Goal: Task Accomplishment & Management: Complete application form

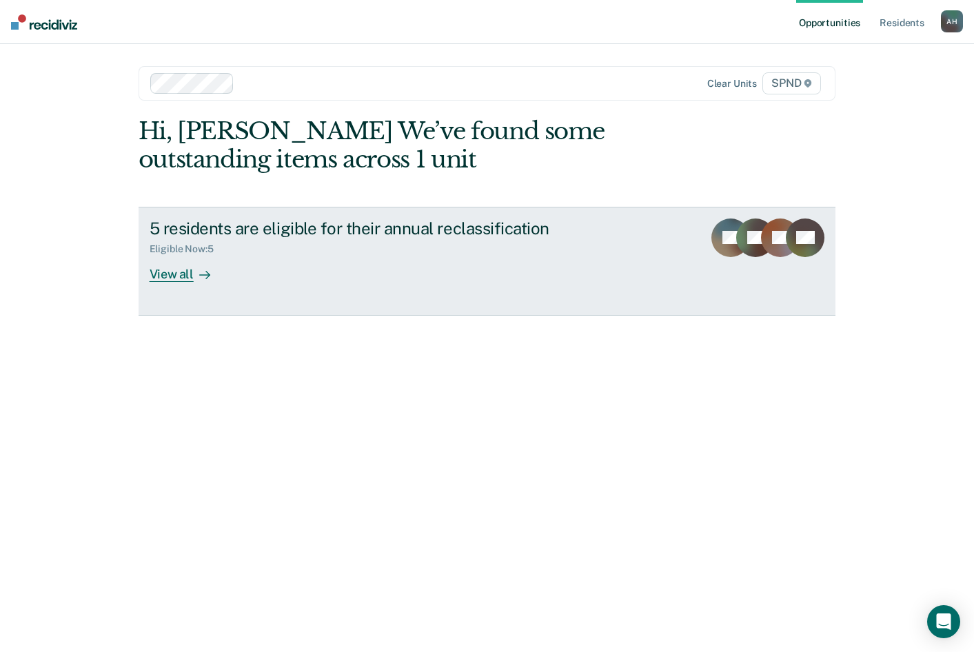
click at [178, 278] on div "View all" at bounding box center [188, 268] width 77 height 27
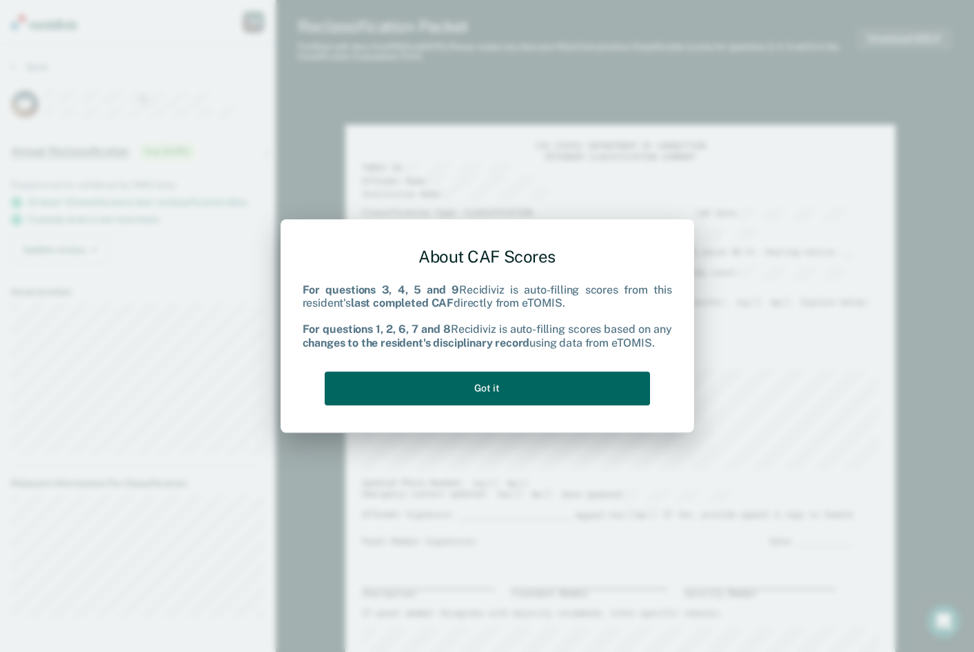
click at [485, 384] on button "Got it" at bounding box center [487, 389] width 325 height 34
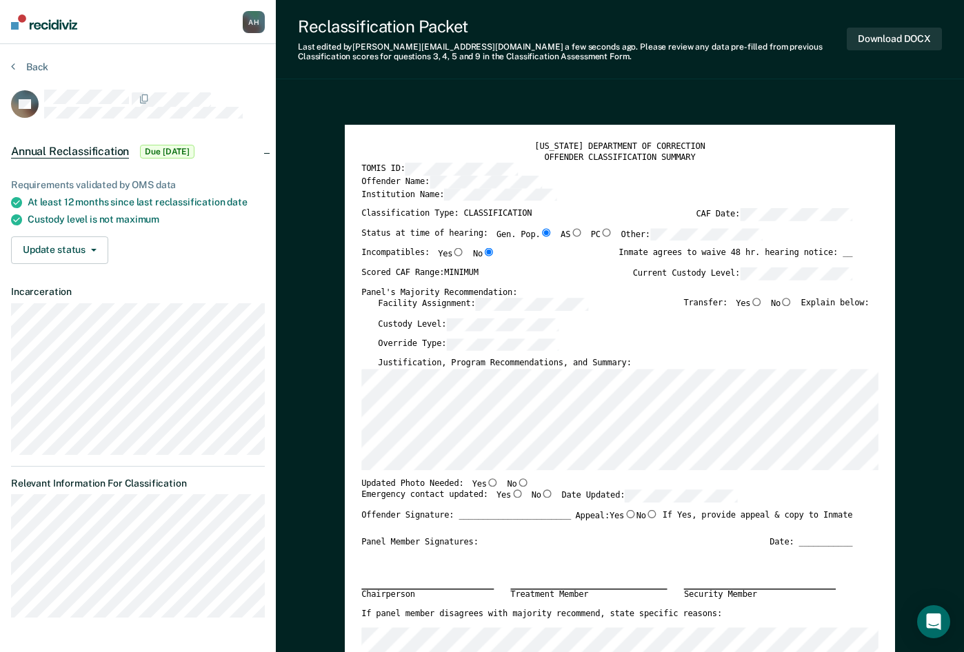
scroll to position [69, 0]
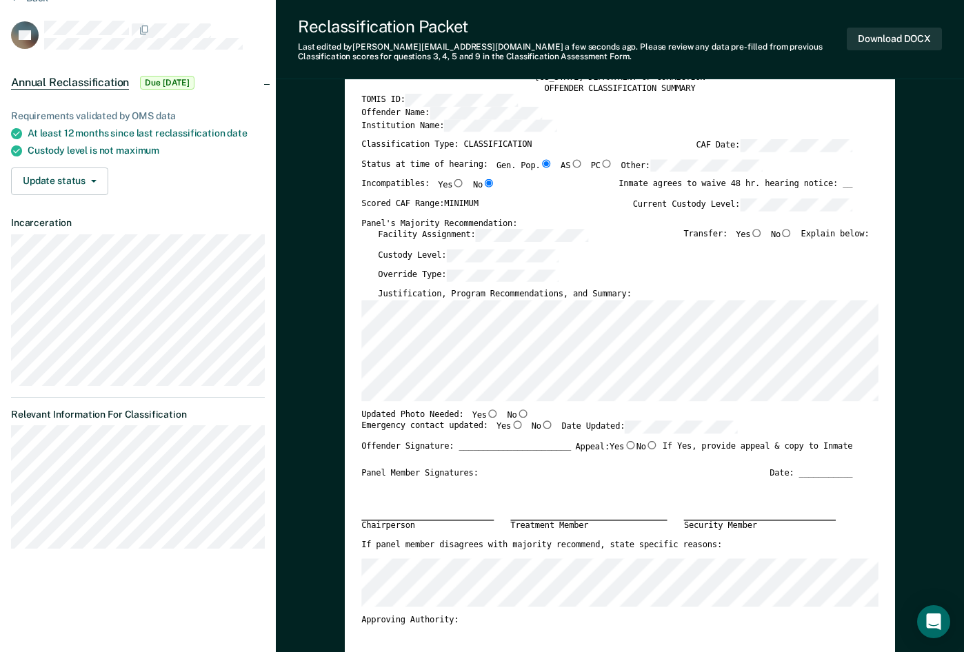
click at [727, 28] on div "Reclassification Packet" at bounding box center [572, 27] width 549 height 20
click at [516, 413] on input "No" at bounding box center [522, 413] width 12 height 8
type textarea "x"
radio input "true"
click at [511, 426] on input "Yes" at bounding box center [517, 425] width 12 height 8
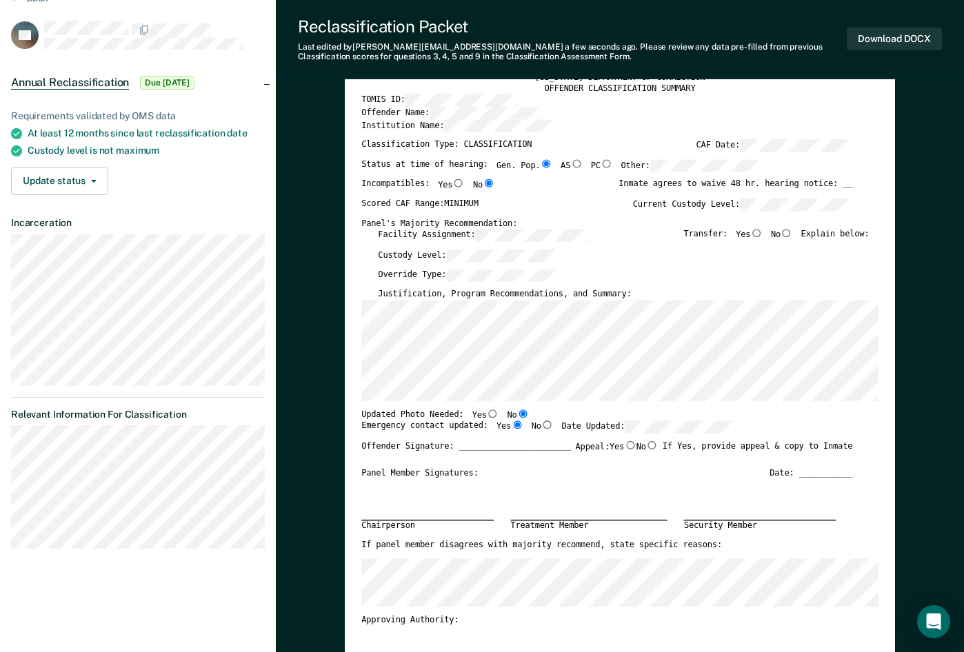
type textarea "x"
radio input "true"
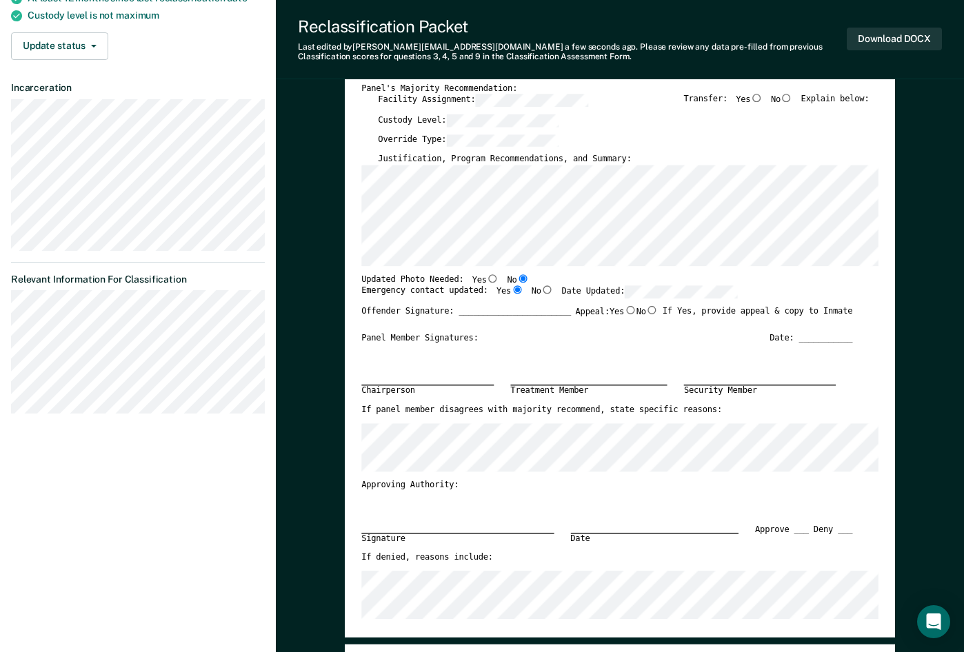
scroll to position [207, 0]
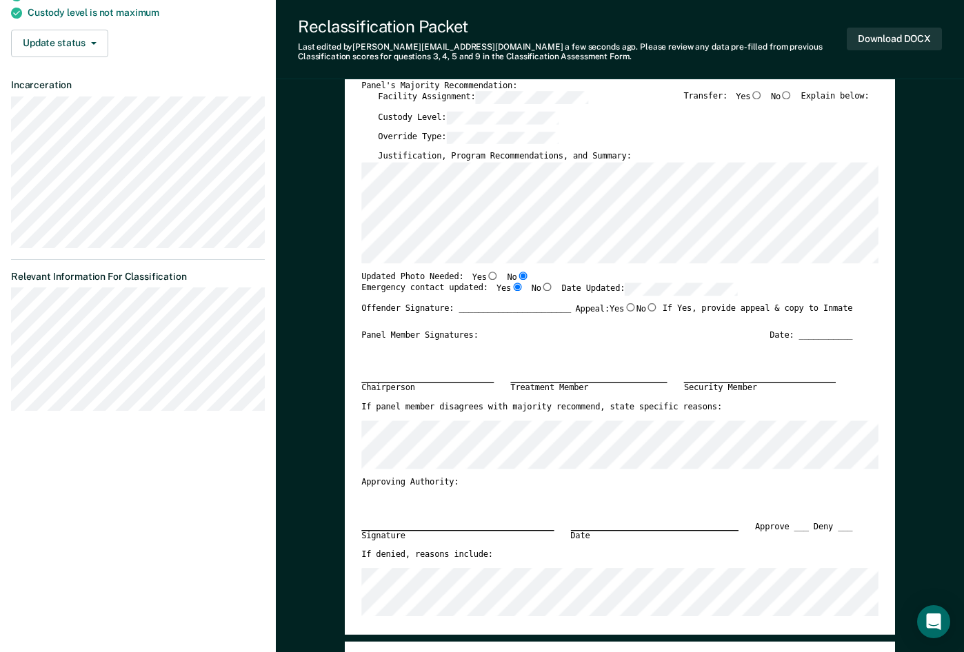
click at [649, 307] on input "No" at bounding box center [652, 307] width 12 height 8
type textarea "x"
radio input "true"
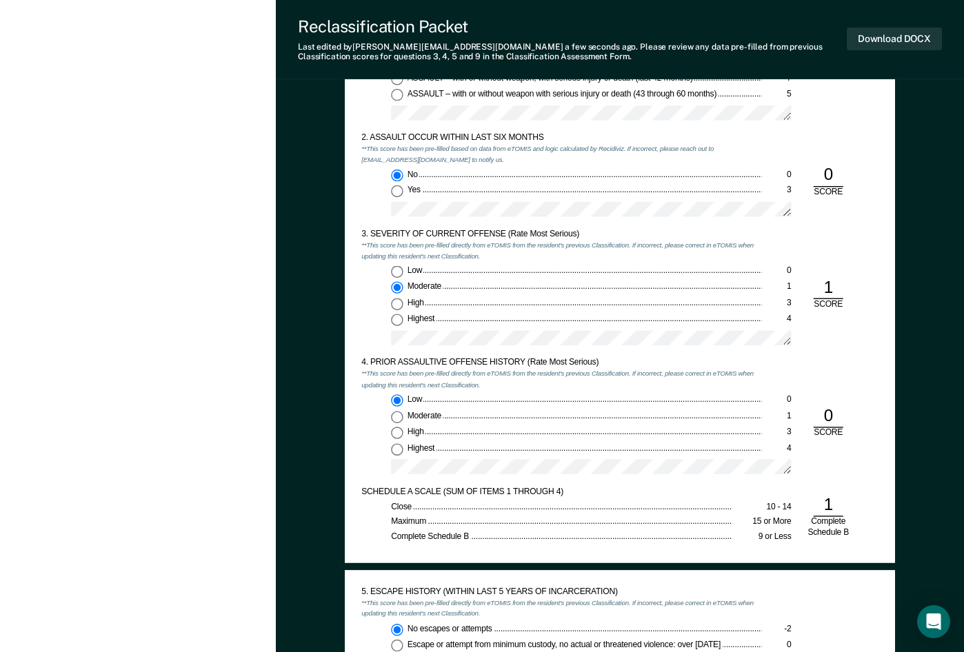
scroll to position [965, 0]
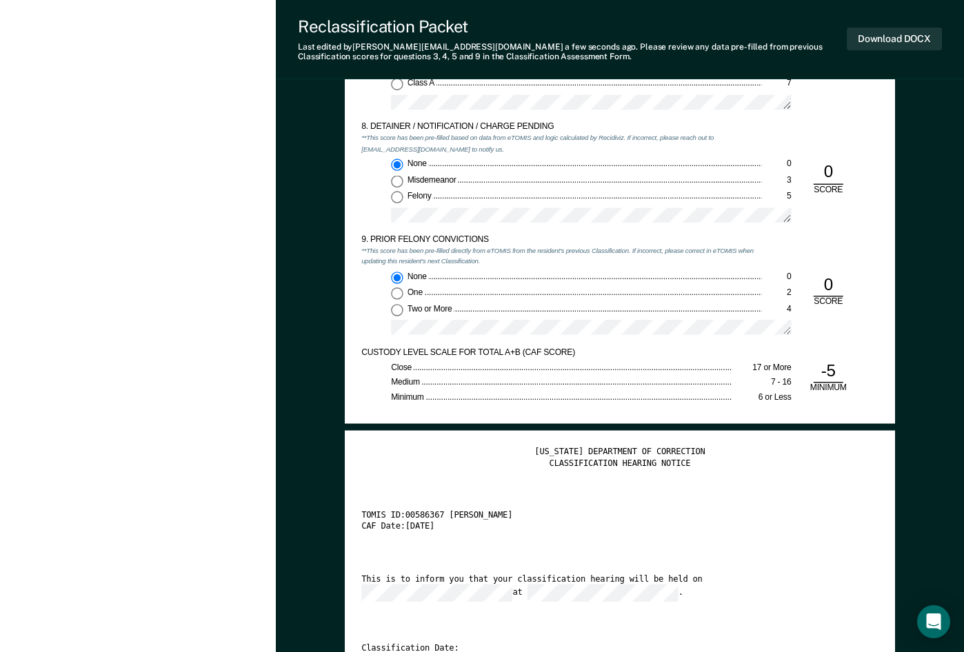
scroll to position [1930, 0]
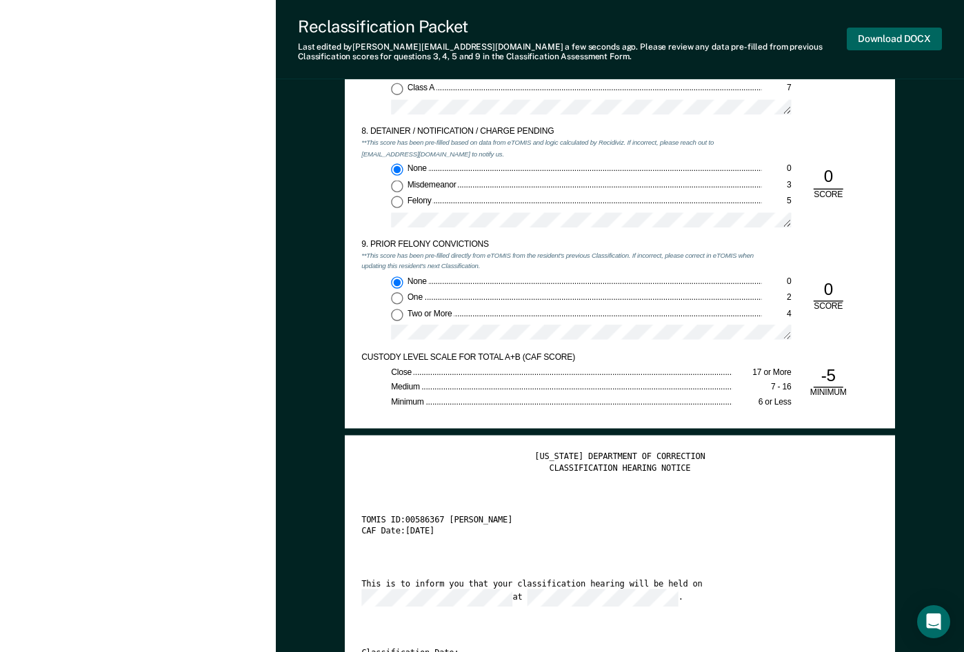
click at [894, 37] on button "Download DOCX" at bounding box center [894, 39] width 95 height 23
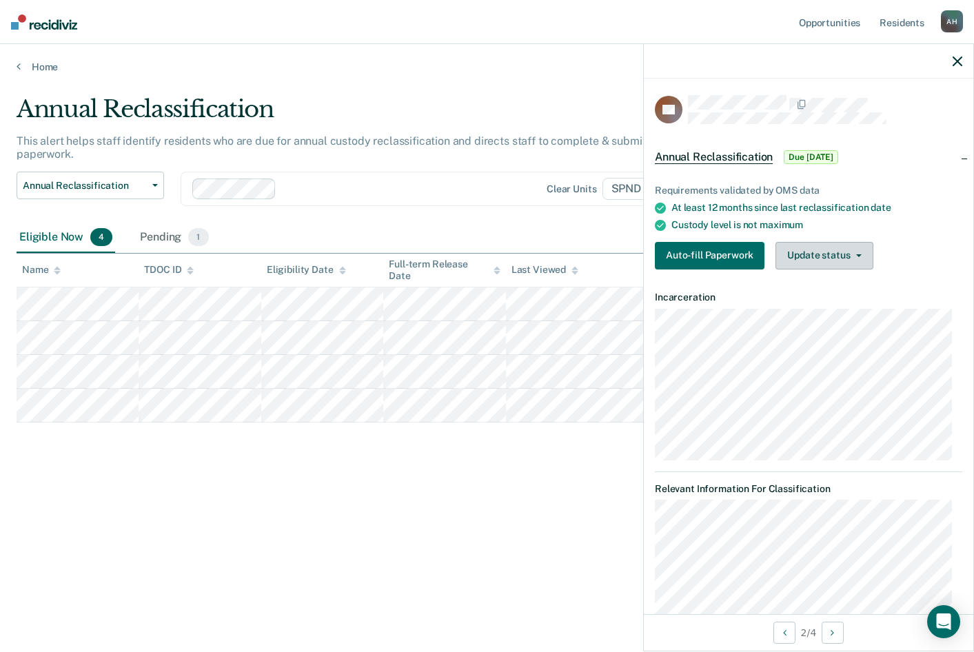
click at [860, 257] on button "Update status" at bounding box center [824, 256] width 97 height 28
click at [583, 454] on div "Annual Reclassification This alert helps staff identify residents who are due f…" at bounding box center [487, 322] width 941 height 454
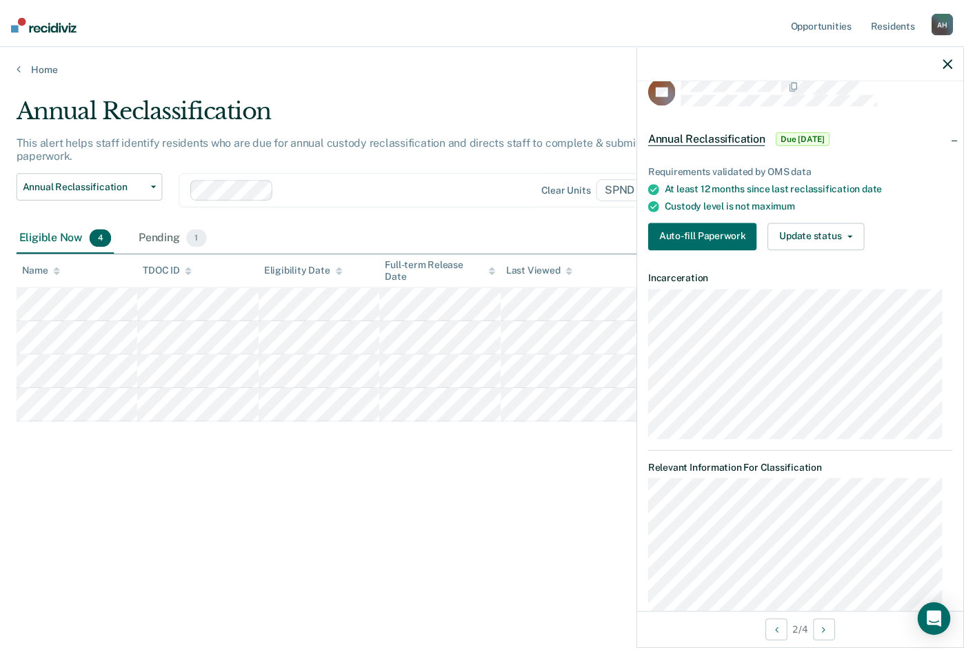
scroll to position [12, 0]
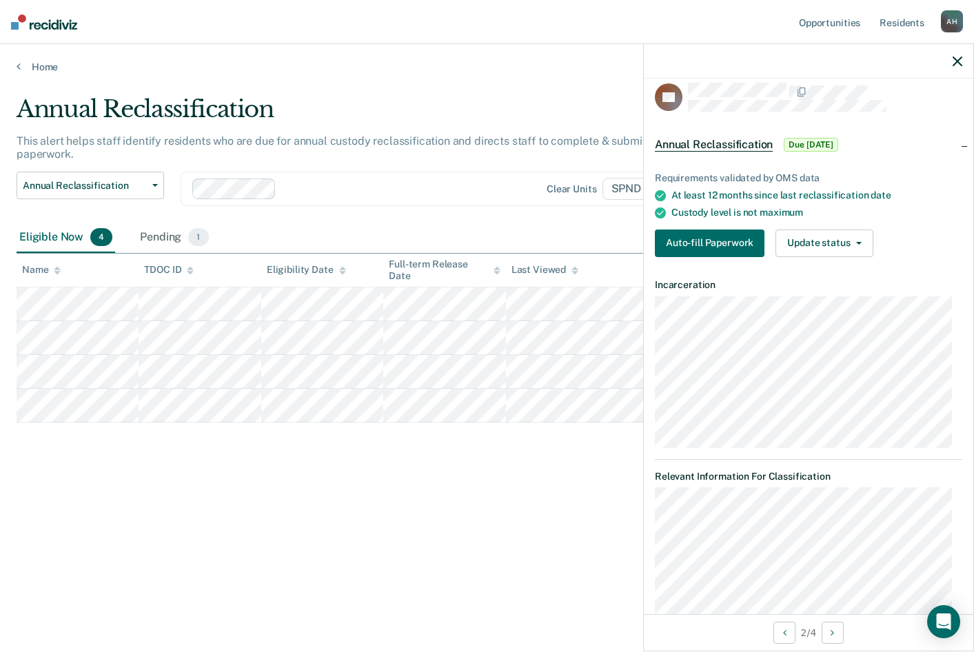
click at [958, 64] on icon "button" at bounding box center [958, 62] width 10 height 10
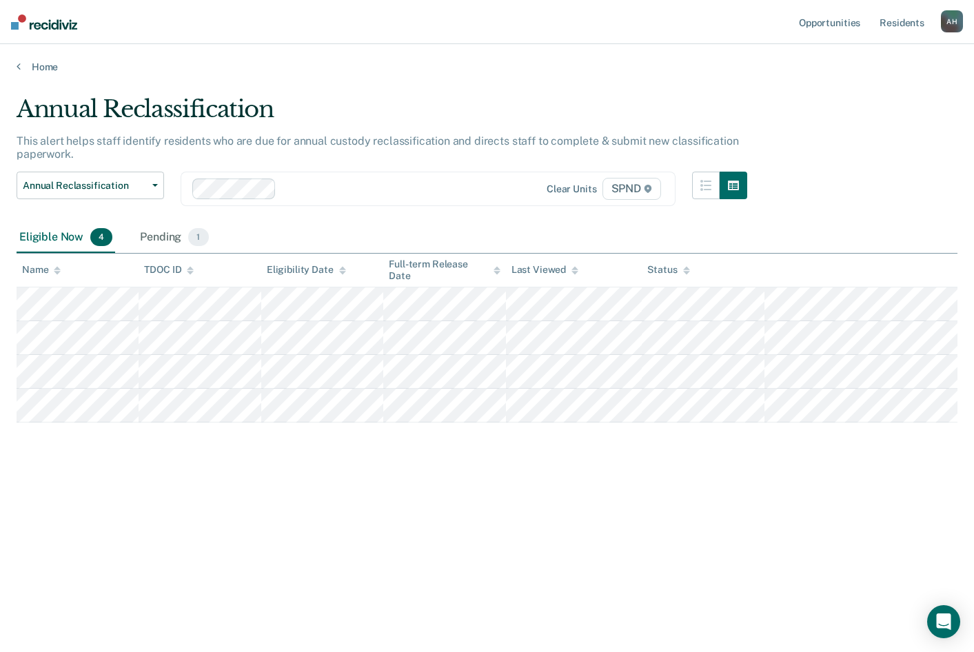
click at [581, 528] on div "Annual Reclassification This alert helps staff identify residents who are due f…" at bounding box center [487, 322] width 941 height 454
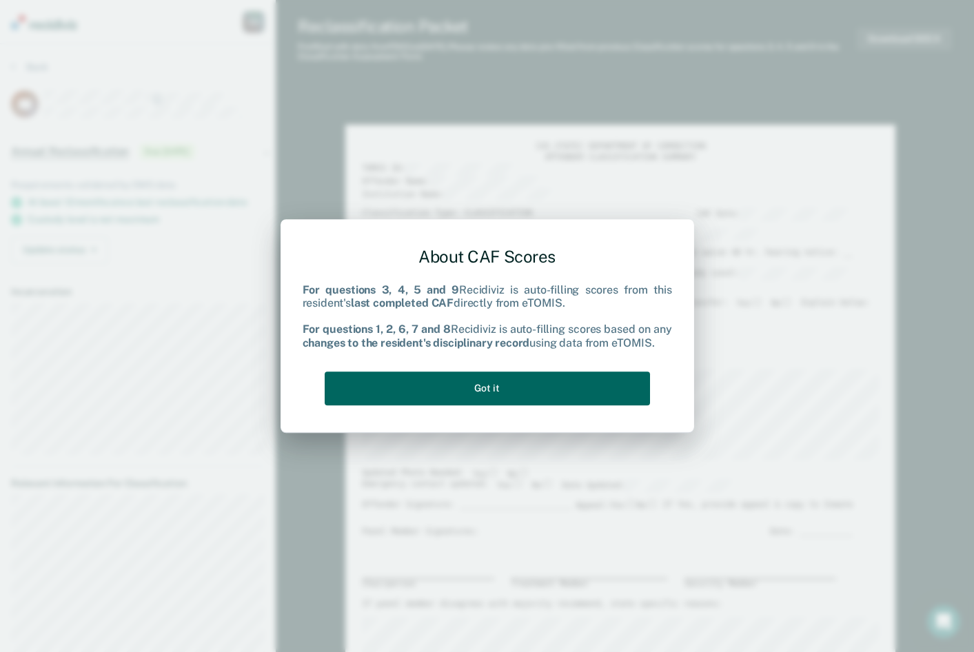
click at [555, 384] on button "Got it" at bounding box center [487, 389] width 325 height 34
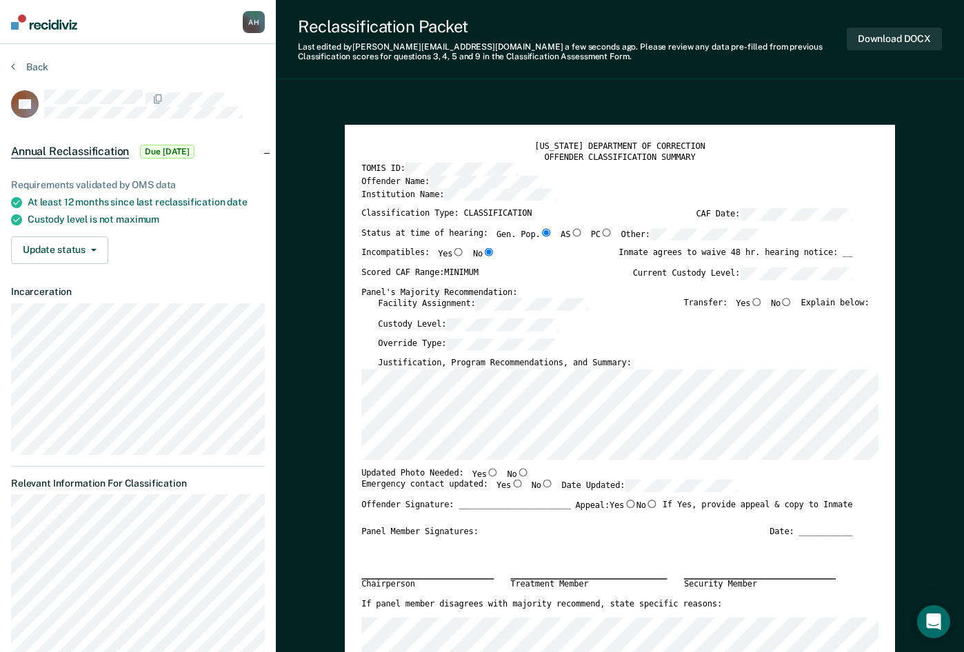
click at [792, 303] on input "No" at bounding box center [786, 302] width 12 height 8
type textarea "x"
radio input "true"
click at [767, 55] on div "Last edited by Abdullah.N.Hassaan@tn.gov a few seconds ago . Please review any …" at bounding box center [572, 52] width 549 height 20
click at [516, 472] on input "No" at bounding box center [522, 472] width 12 height 8
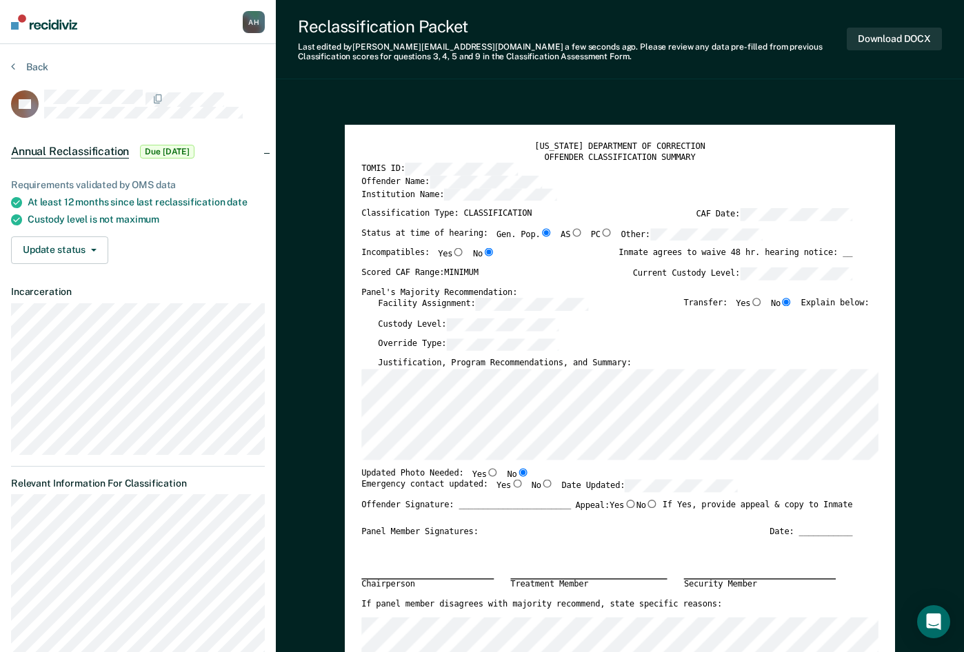
type textarea "x"
radio input "true"
click at [511, 483] on input "Yes" at bounding box center [517, 484] width 12 height 8
type textarea "x"
radio input "true"
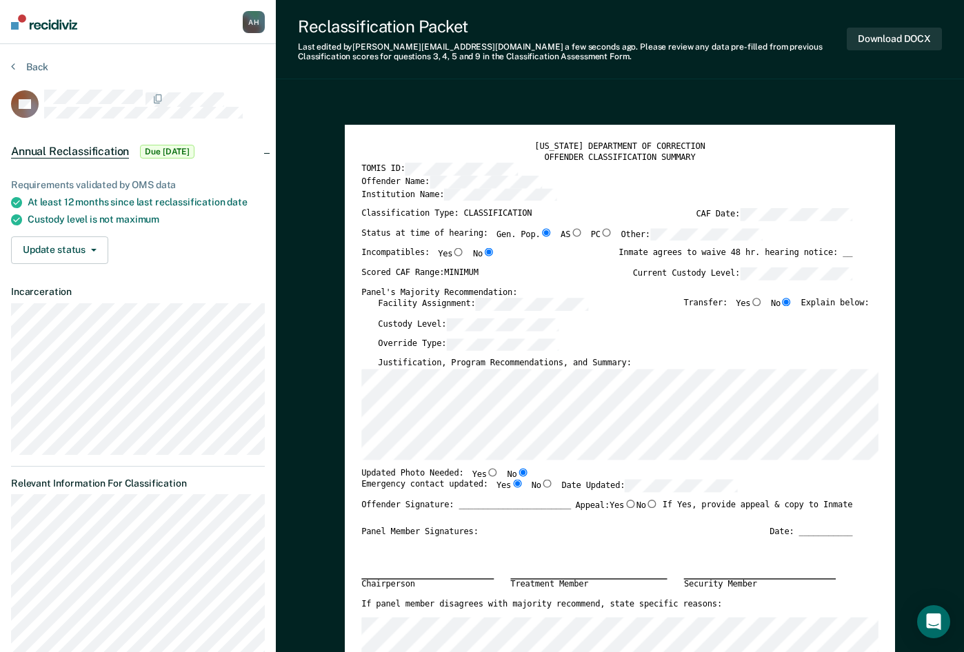
click at [649, 507] on input "No" at bounding box center [652, 504] width 12 height 8
type textarea "x"
radio input "true"
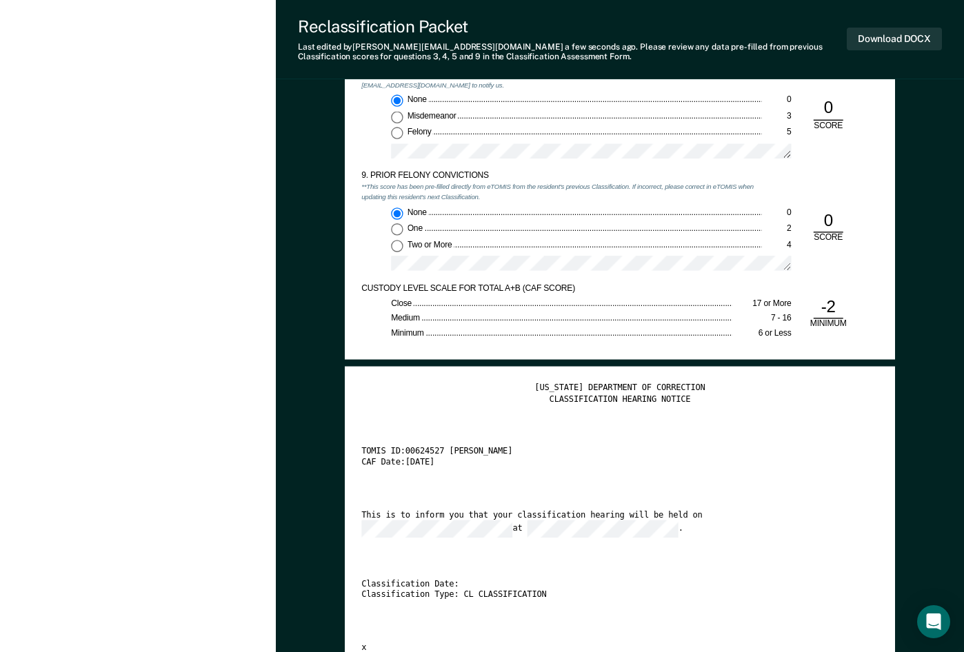
scroll to position [2068, 0]
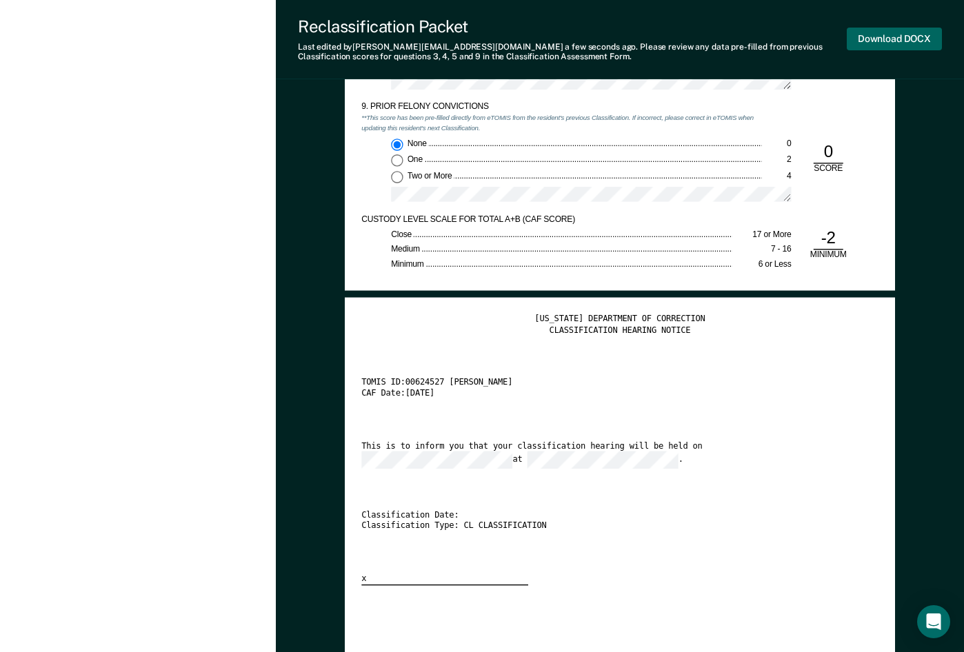
click at [885, 36] on button "Download DOCX" at bounding box center [894, 39] width 95 height 23
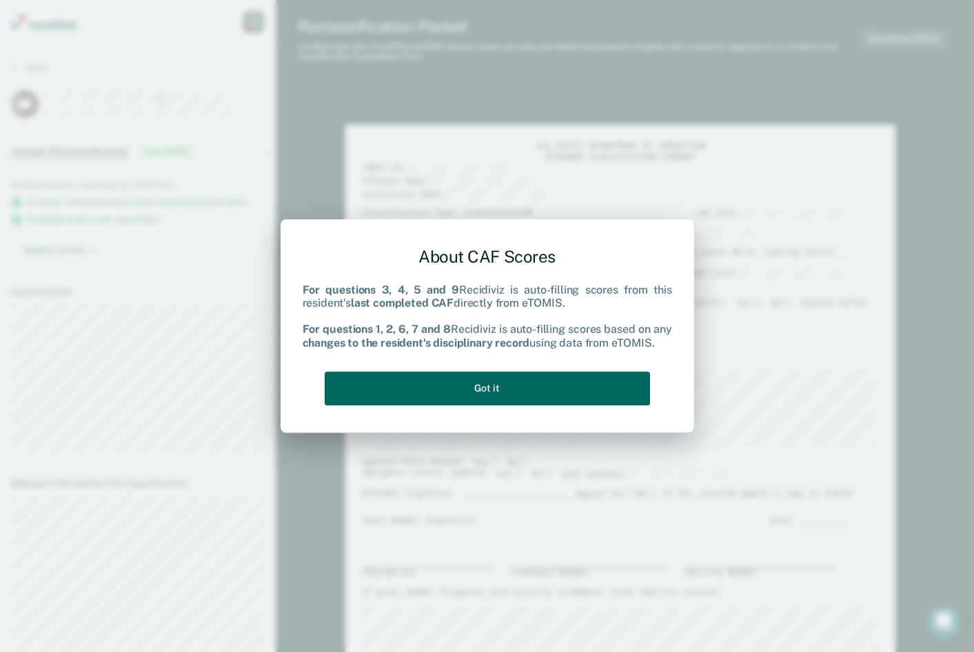
click at [511, 387] on button "Got it" at bounding box center [487, 389] width 325 height 34
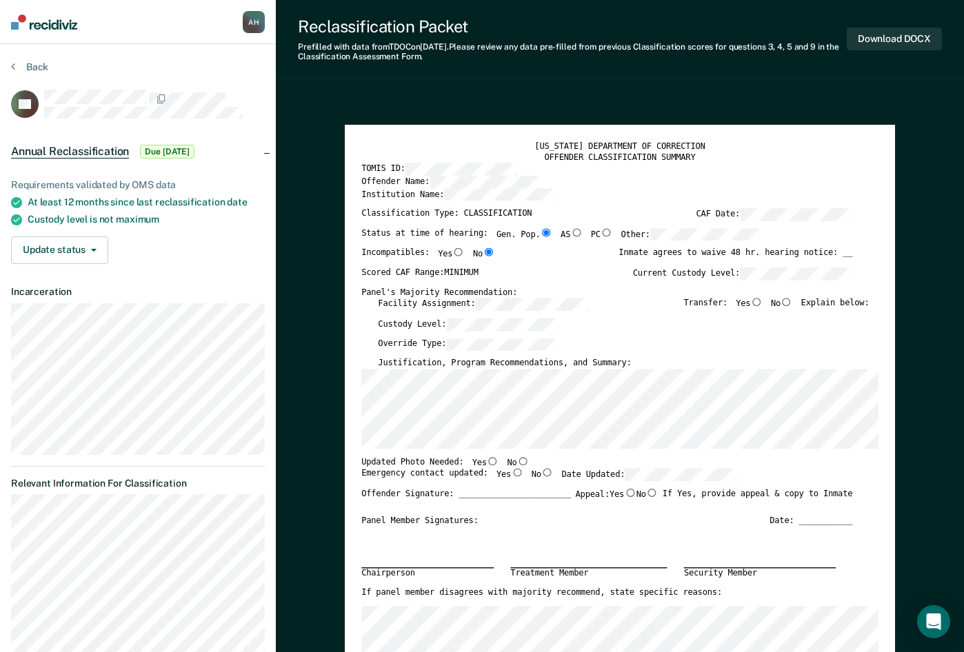
click at [790, 302] on input "No" at bounding box center [786, 302] width 12 height 8
type textarea "x"
radio input "true"
click at [687, 66] on div "Reclassification Packet Last edited by Abdullah.N.Hassaan@tn.gov a few seconds …" at bounding box center [620, 39] width 688 height 79
click at [516, 463] on input "No" at bounding box center [522, 461] width 12 height 8
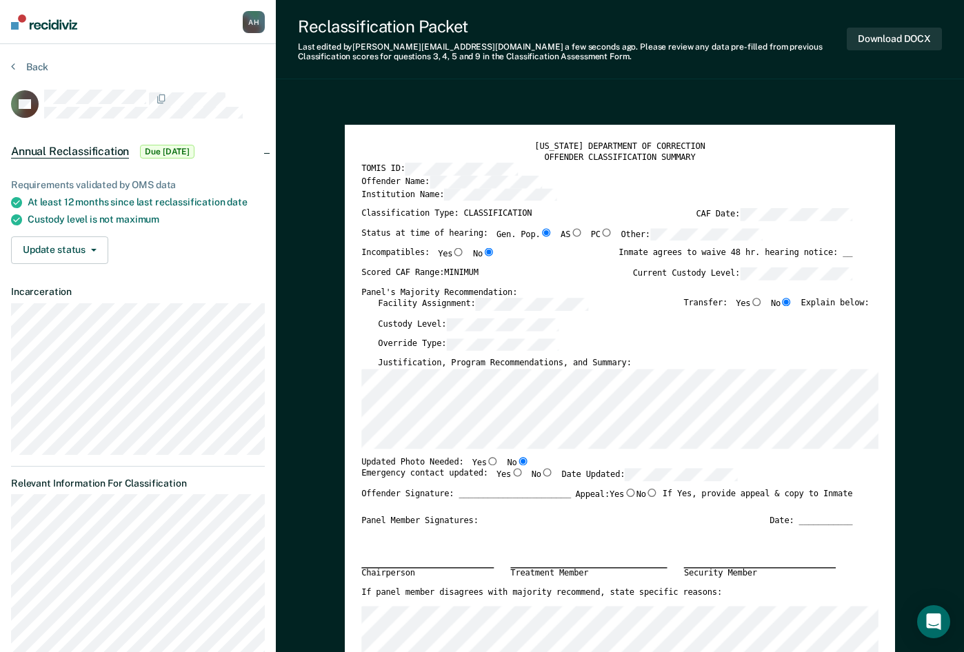
type textarea "x"
radio input "true"
click at [511, 474] on input "Yes" at bounding box center [517, 473] width 12 height 8
type textarea "x"
radio input "true"
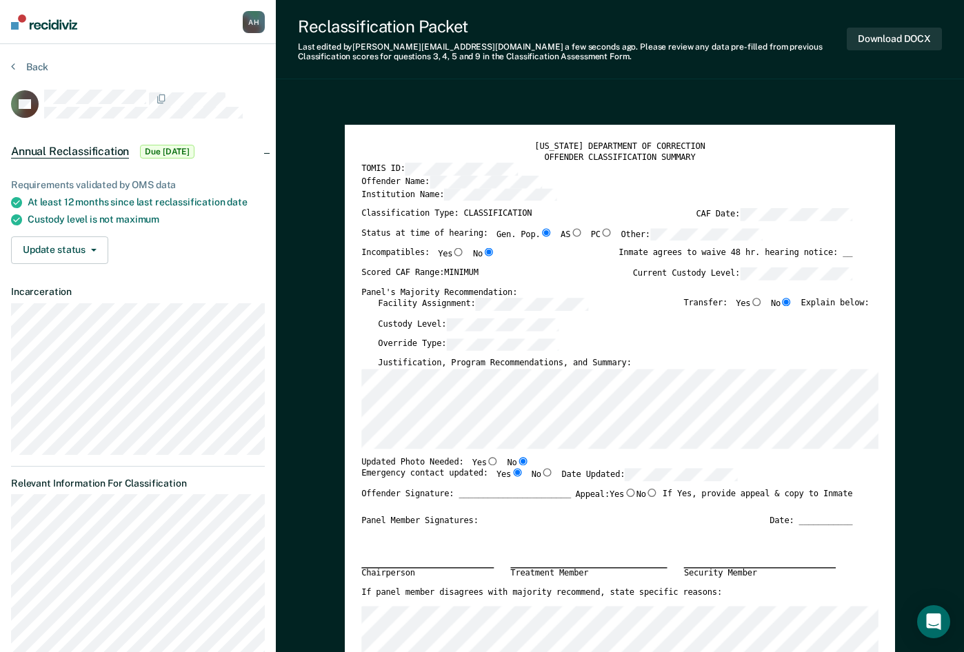
click at [648, 492] on input "No" at bounding box center [652, 493] width 12 height 8
type textarea "x"
radio input "true"
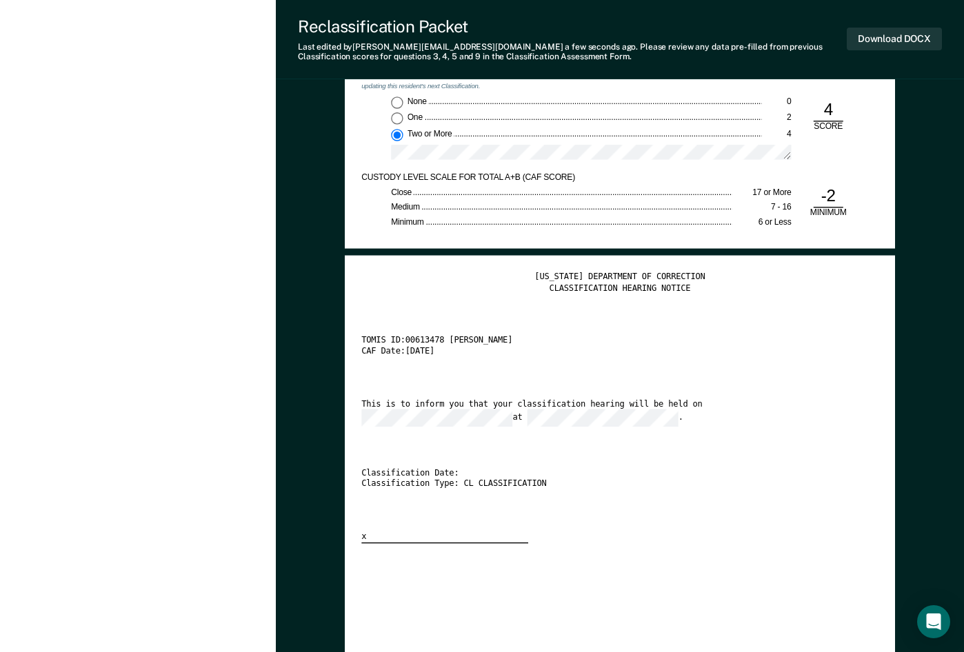
scroll to position [2137, 0]
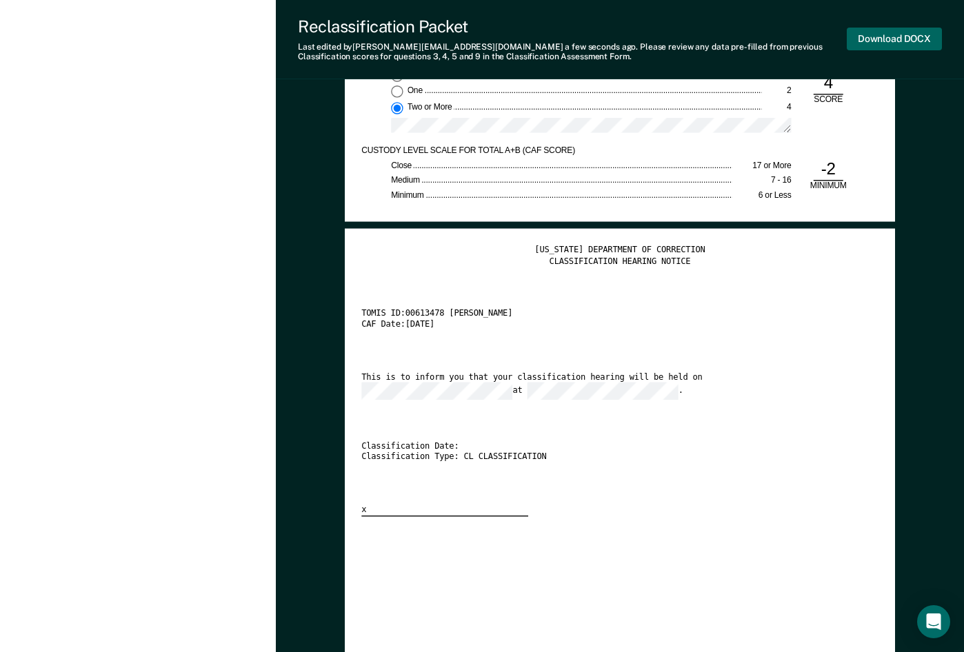
click at [885, 34] on button "Download DOCX" at bounding box center [894, 39] width 95 height 23
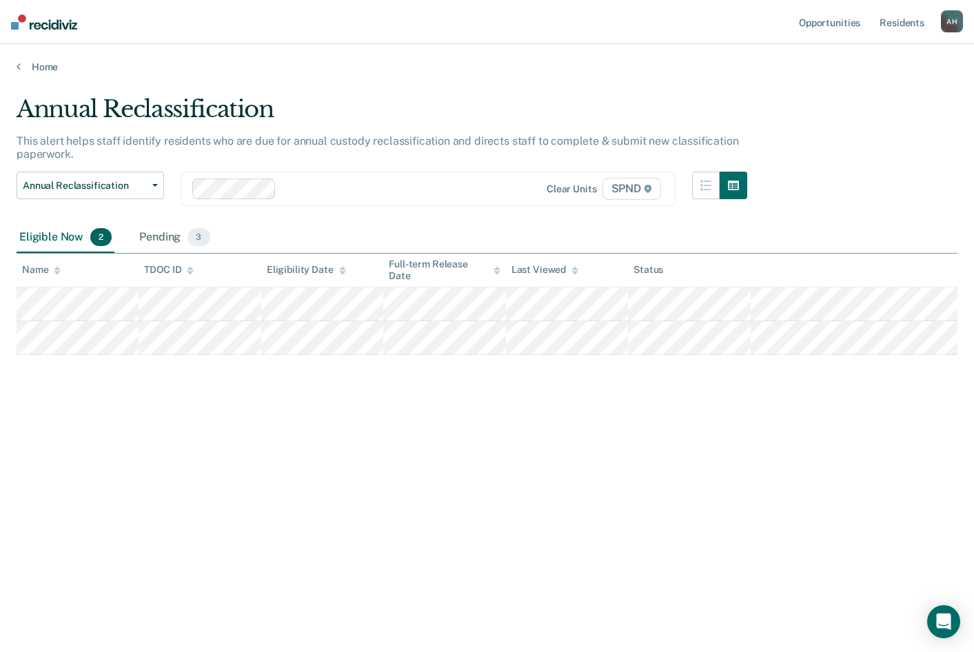
click at [398, 492] on div "Annual Reclassification This alert helps staff identify residents who are due f…" at bounding box center [487, 322] width 941 height 454
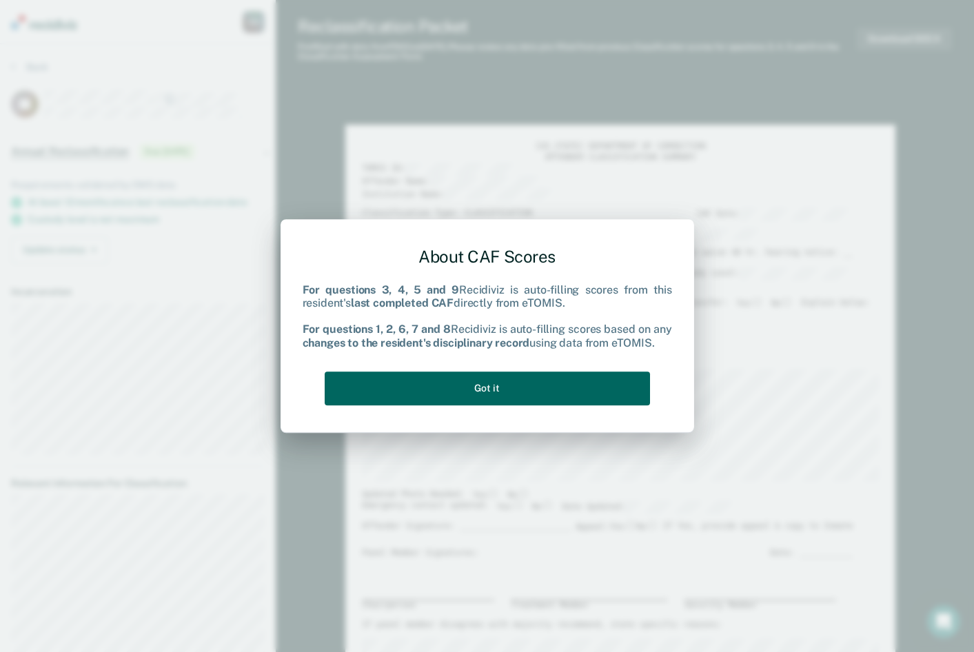
click at [498, 388] on button "Got it" at bounding box center [487, 389] width 325 height 34
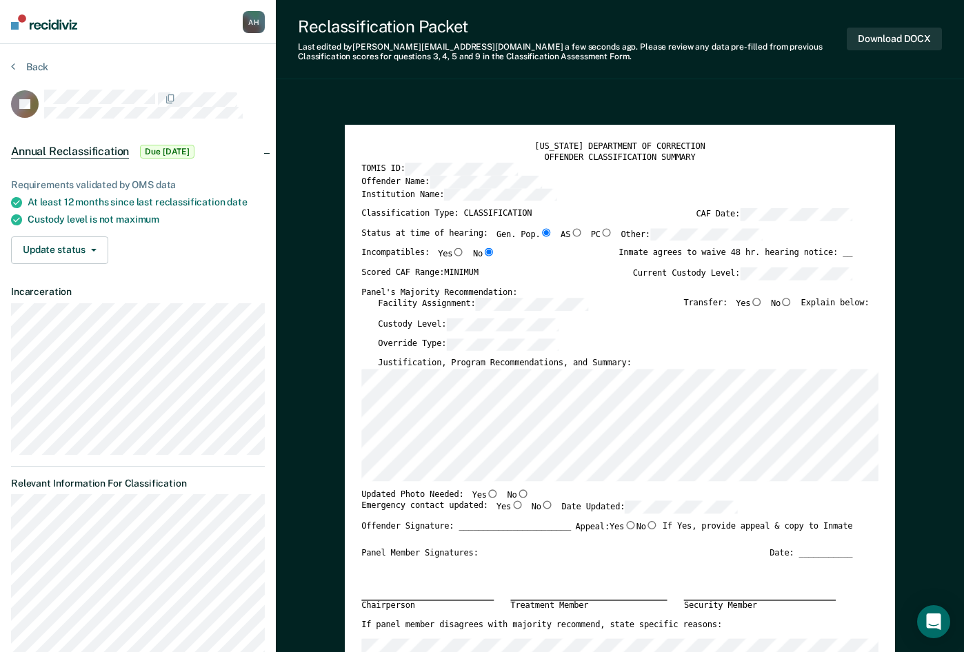
click at [516, 495] on input "No" at bounding box center [522, 493] width 12 height 8
type textarea "x"
radio input "true"
click at [511, 504] on input "Yes" at bounding box center [517, 505] width 12 height 8
type textarea "x"
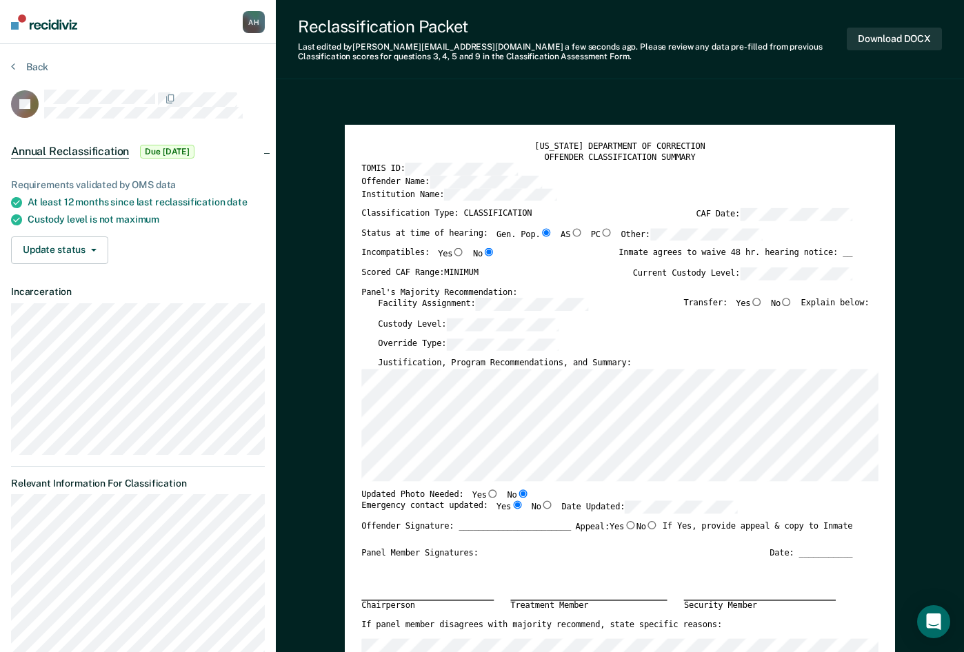
radio input "true"
click at [649, 527] on input "No" at bounding box center [652, 525] width 12 height 8
type textarea "x"
radio input "true"
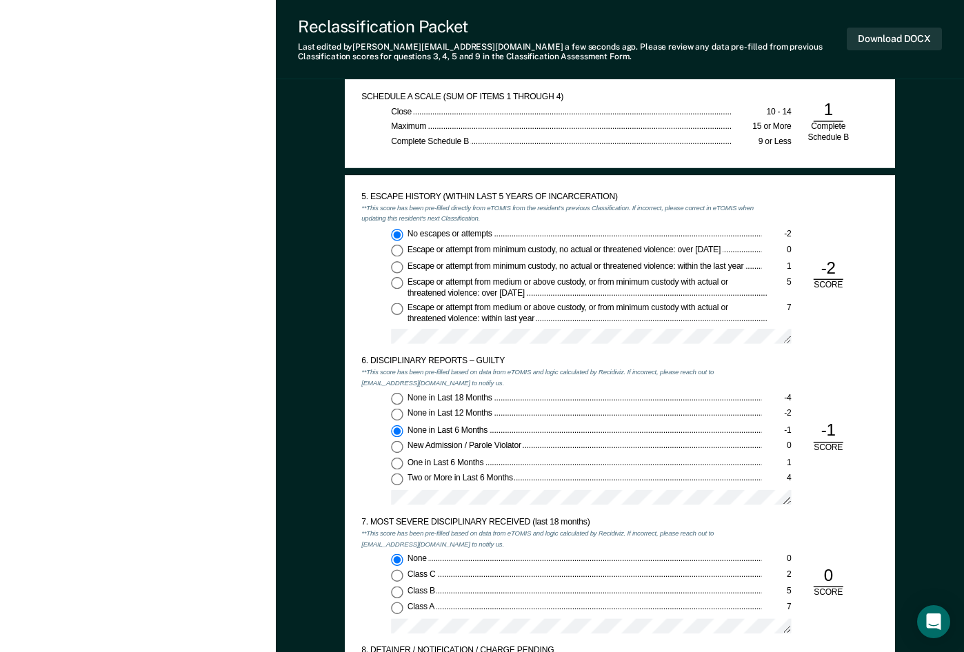
scroll to position [1448, 0]
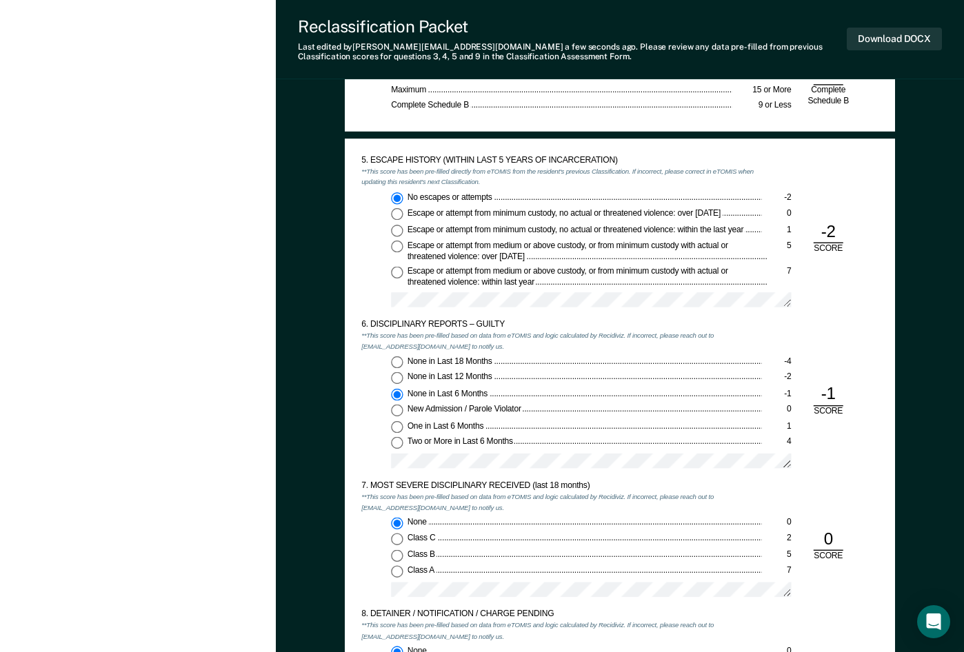
click at [361, 281] on div "No escapes or attempts -2 Escape or attempt from minimum custody, no actual or …" at bounding box center [561, 253] width 400 height 123
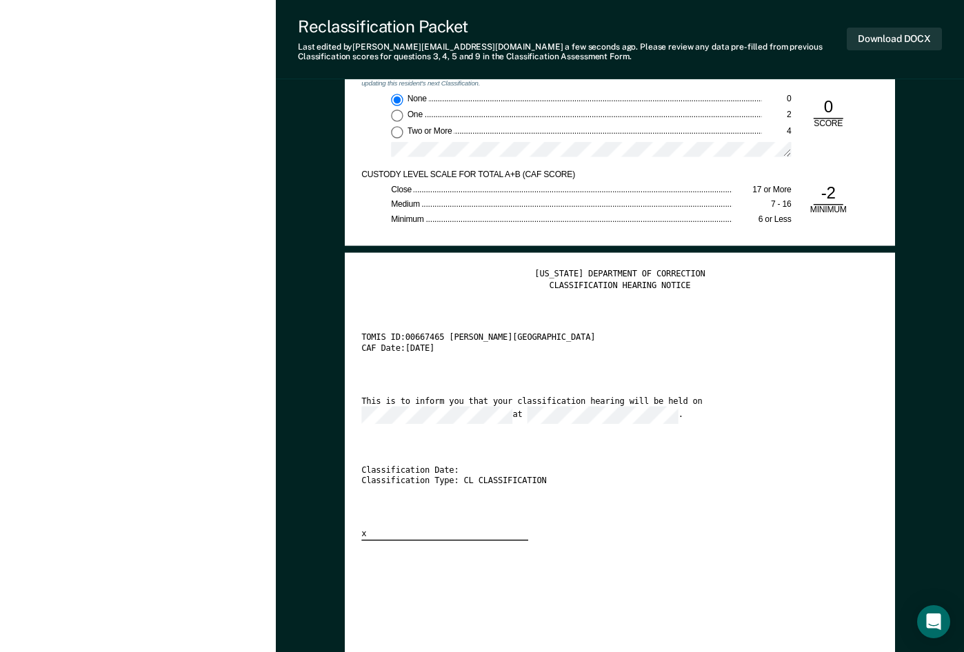
scroll to position [2137, 0]
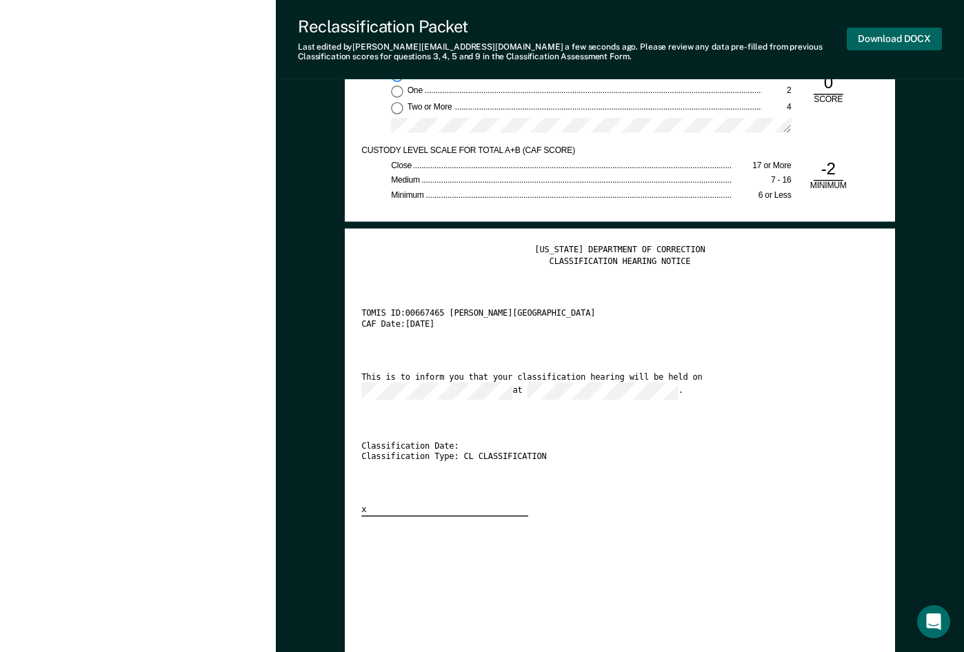
click at [895, 35] on button "Download DOCX" at bounding box center [894, 39] width 95 height 23
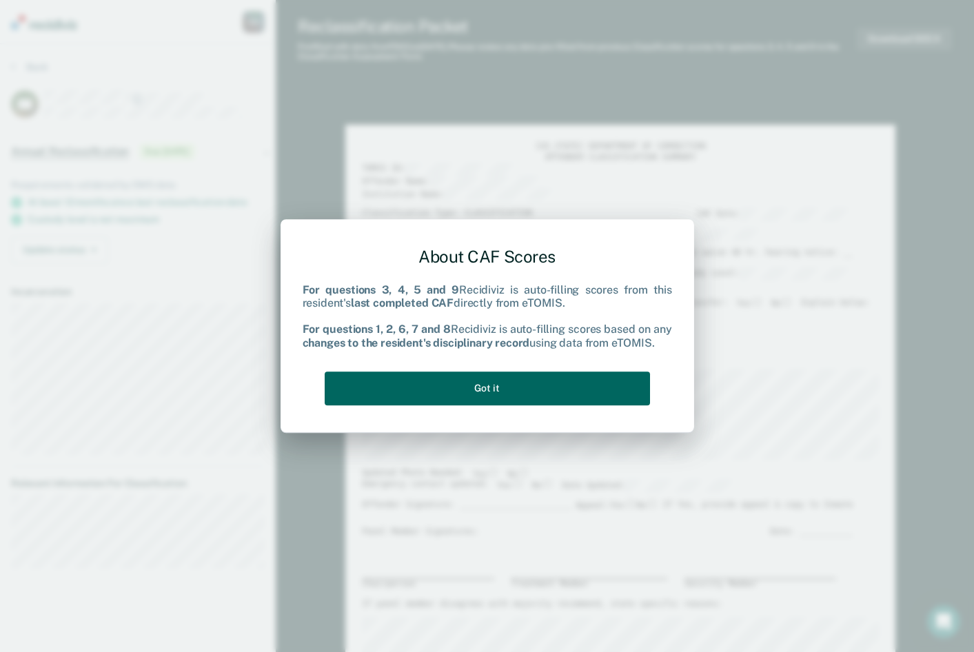
click at [480, 387] on button "Got it" at bounding box center [487, 389] width 325 height 34
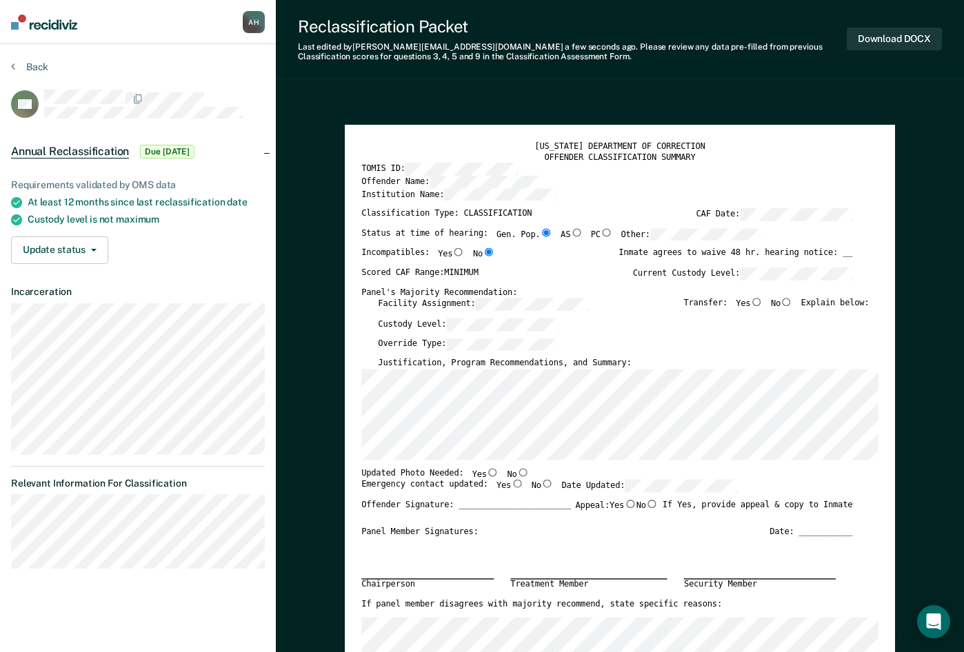
click at [740, 65] on div "Reclassification Packet Last edited by Abdullah.N.Hassaan@tn.gov a few seconds …" at bounding box center [620, 39] width 688 height 79
click at [516, 473] on input "No" at bounding box center [522, 472] width 12 height 8
type textarea "x"
radio input "true"
click at [511, 485] on input "Yes" at bounding box center [517, 484] width 12 height 8
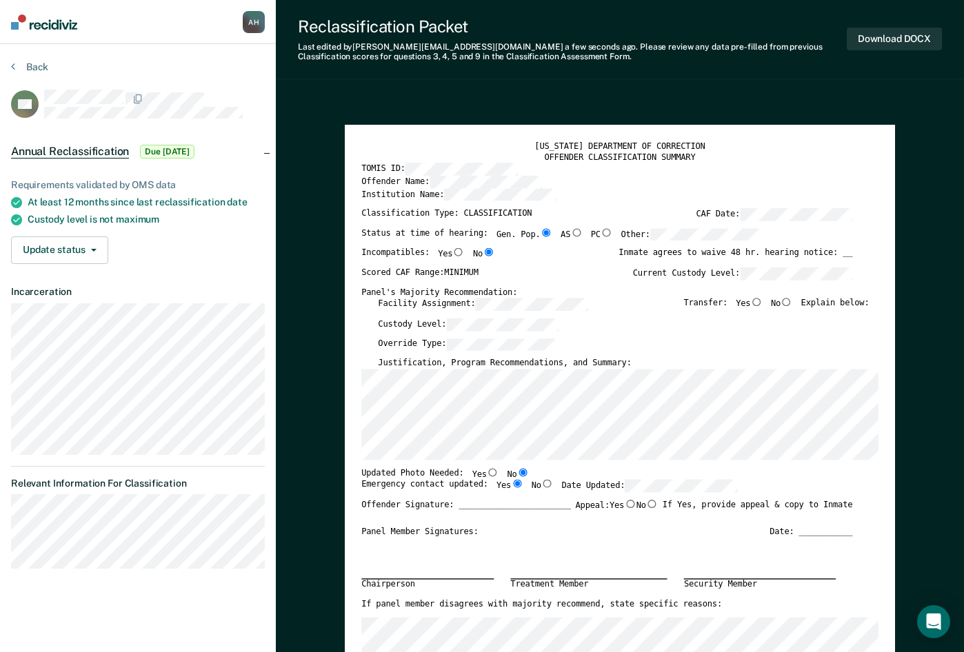
type textarea "x"
radio input "true"
click at [647, 504] on input "No" at bounding box center [652, 504] width 12 height 8
type textarea "x"
radio input "true"
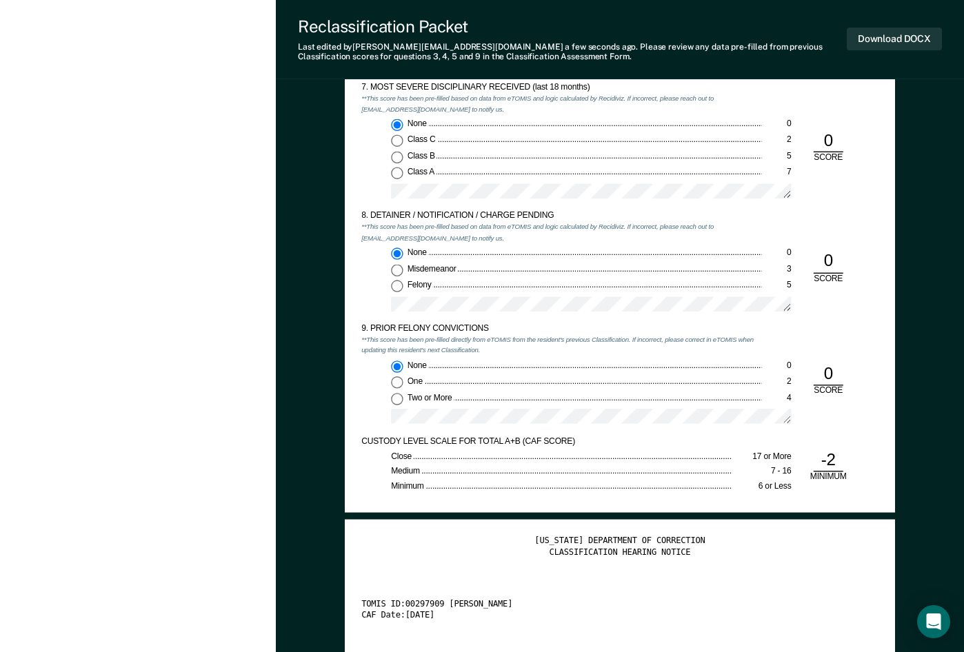
scroll to position [1999, 0]
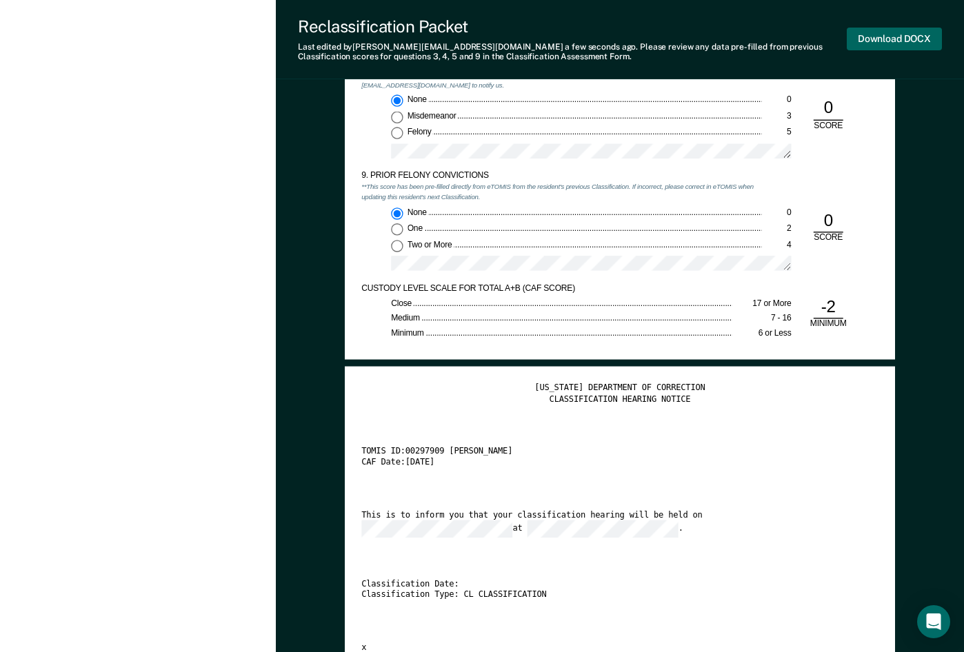
click at [898, 39] on button "Download DOCX" at bounding box center [894, 39] width 95 height 23
type textarea "x"
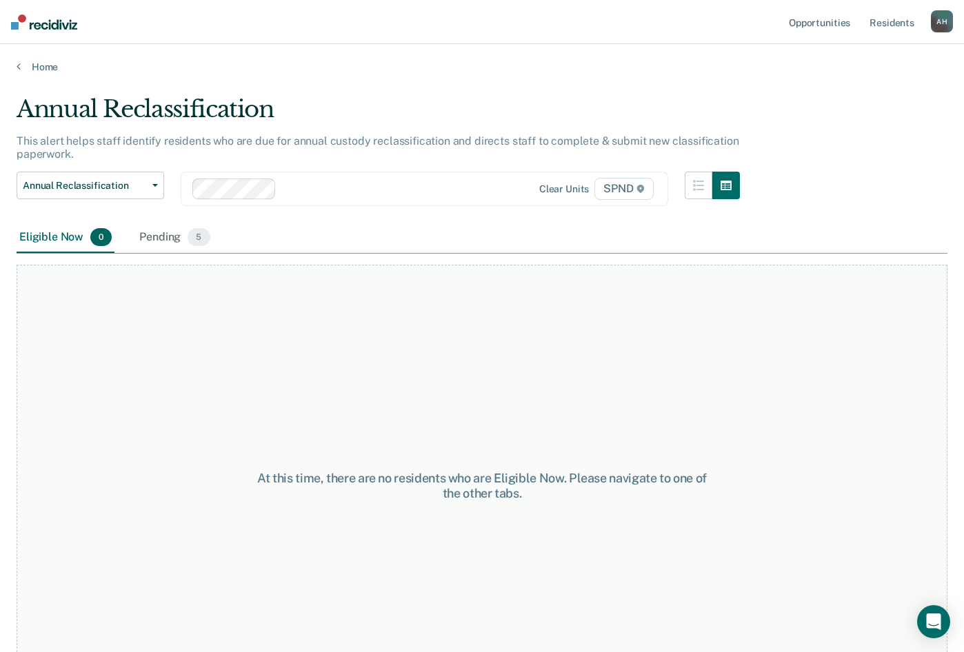
click at [292, 363] on div "At this time, there are no residents who are Eligible Now. Please navigate to o…" at bounding box center [482, 486] width 931 height 443
click at [163, 241] on div "Pending 5" at bounding box center [174, 238] width 76 height 30
